Goal: Navigation & Orientation: Find specific page/section

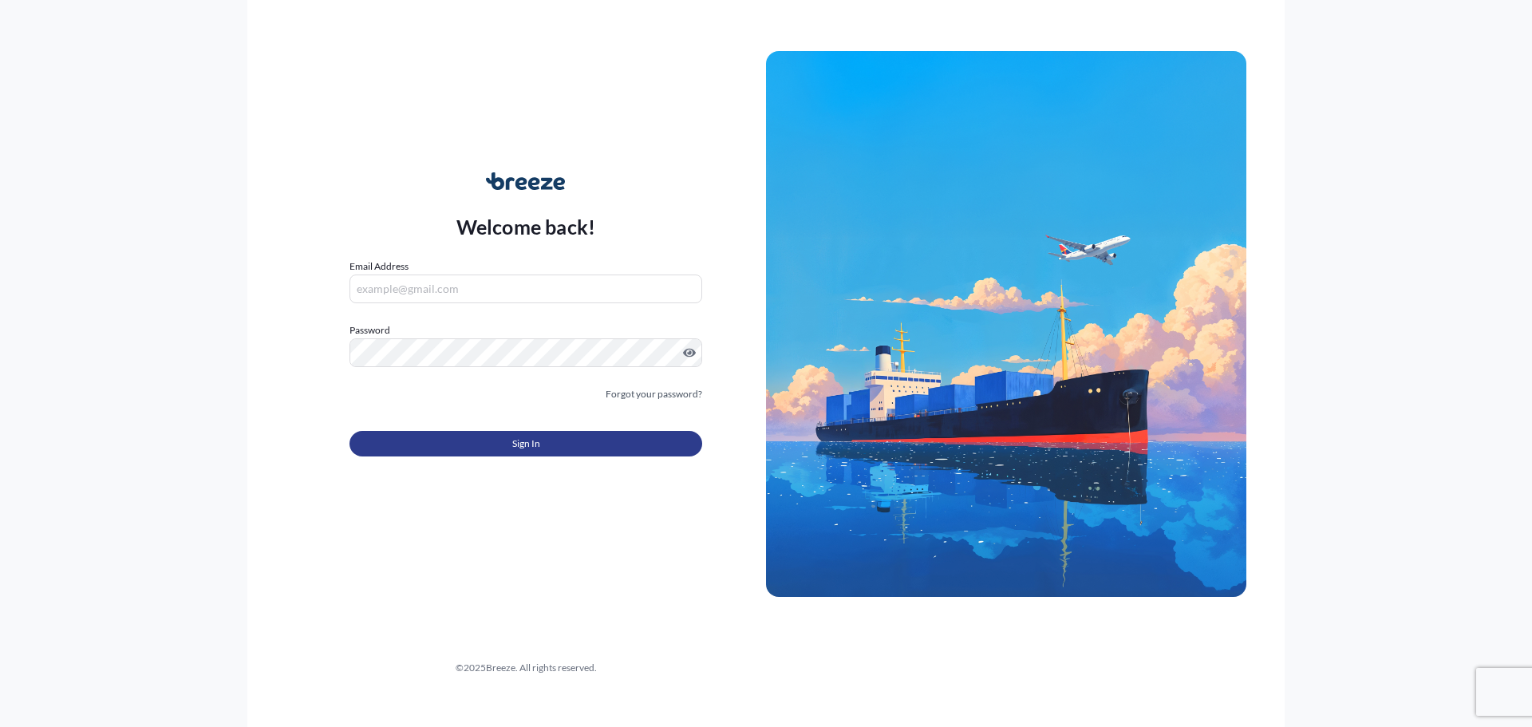
type input "[PERSON_NAME][EMAIL_ADDRESS][DOMAIN_NAME]"
click at [451, 444] on button "Sign In" at bounding box center [525, 444] width 353 height 26
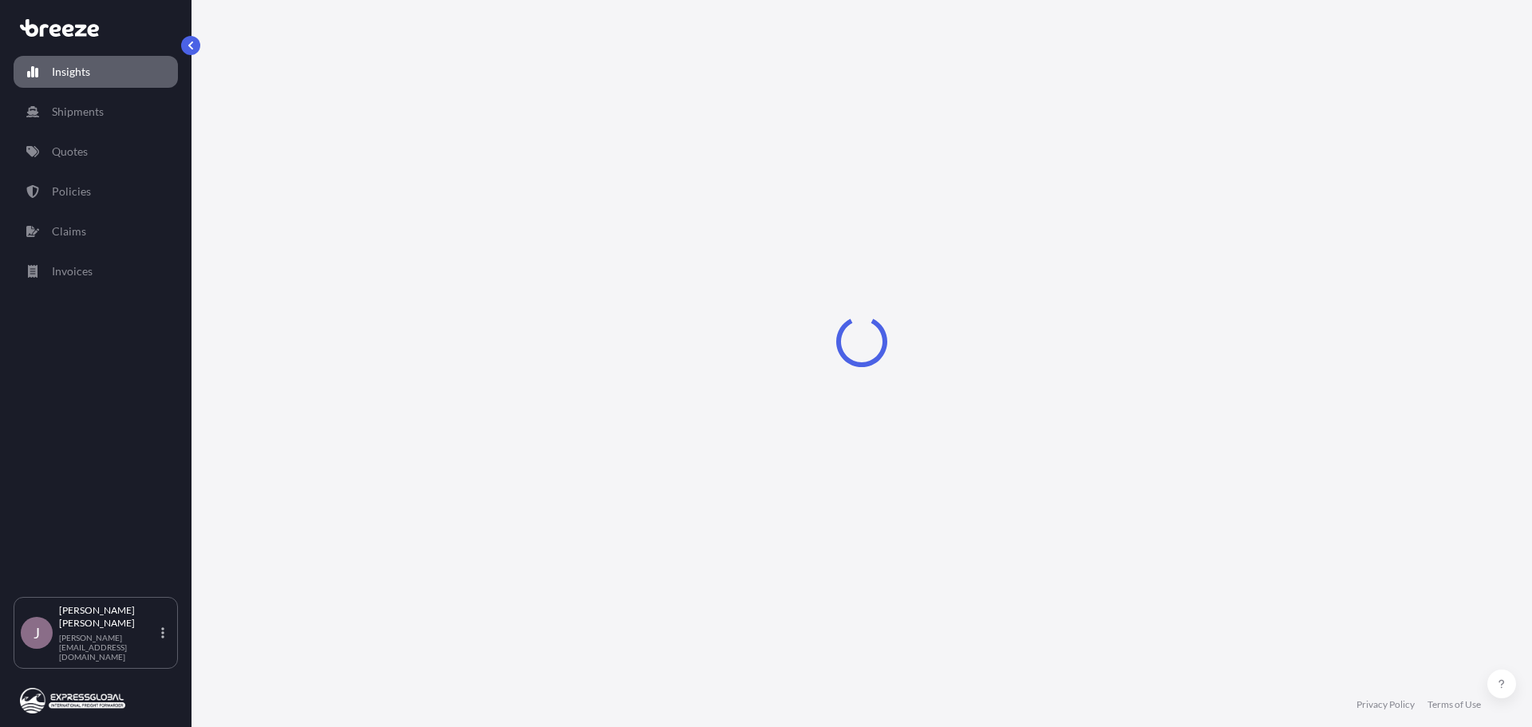
select select "2025"
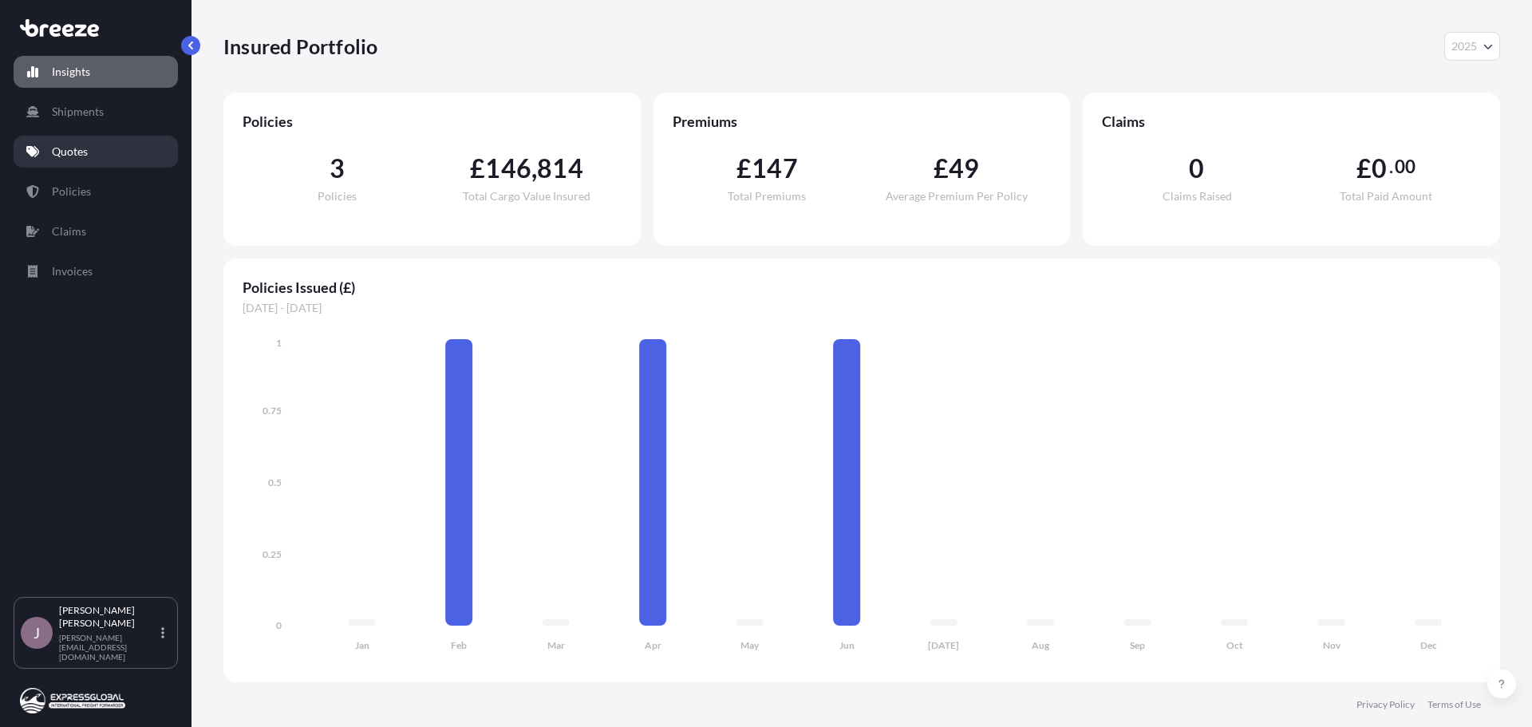
click at [69, 162] on link "Quotes" at bounding box center [96, 152] width 164 height 32
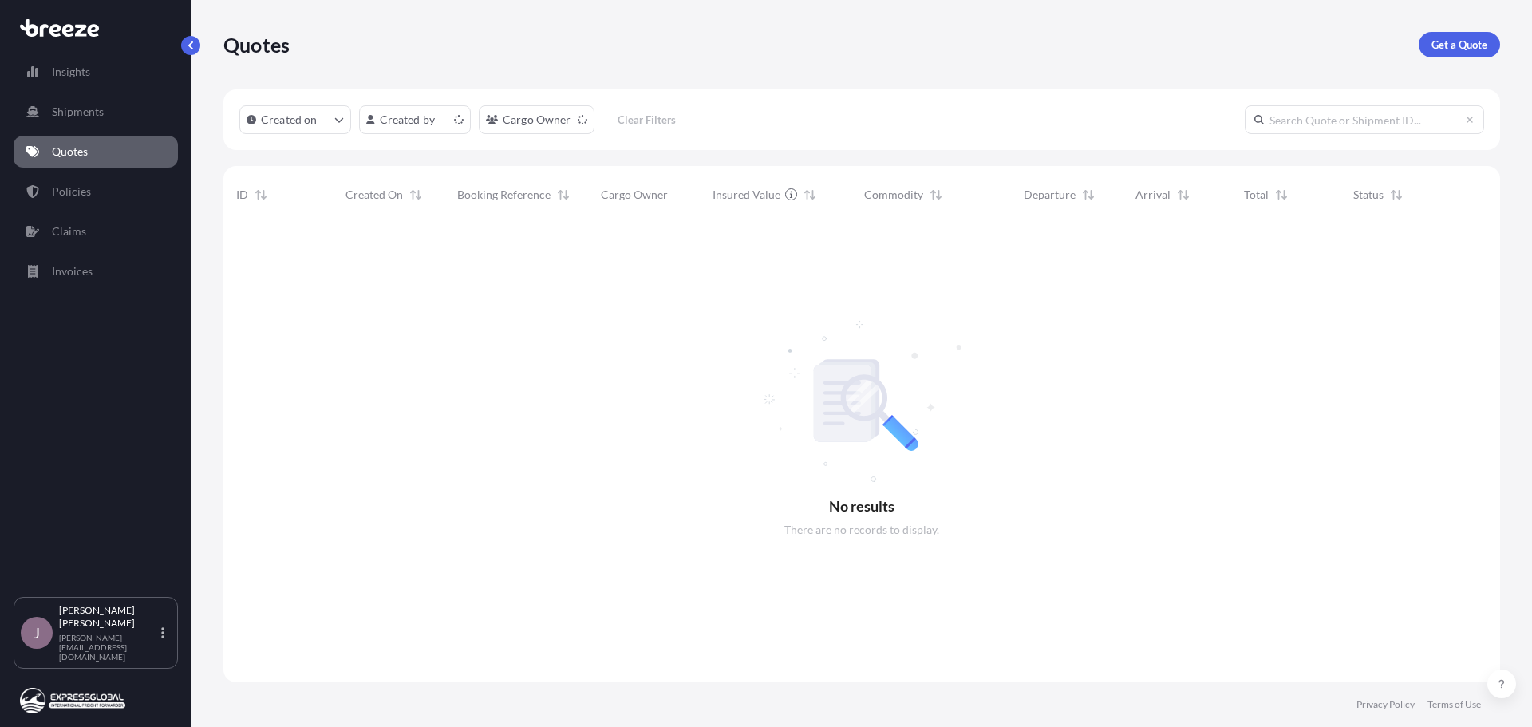
scroll to position [455, 1264]
